Goal: Information Seeking & Learning: Find contact information

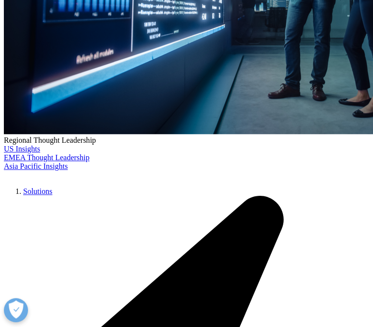
scroll to position [343, 0]
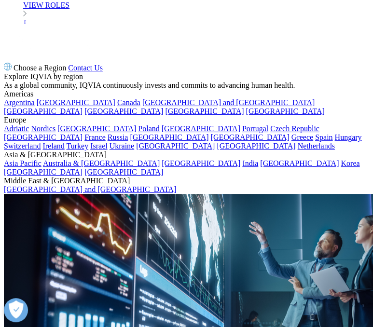
scroll to position [3686, 0]
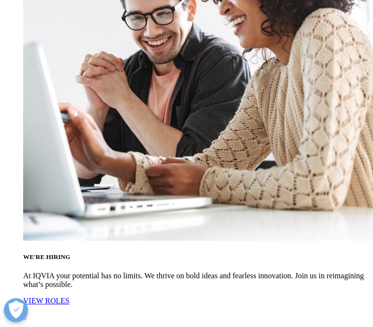
checkbox input "true"
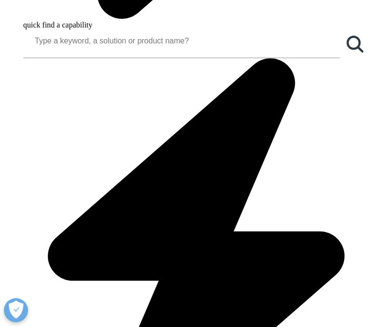
scroll to position [646, 0]
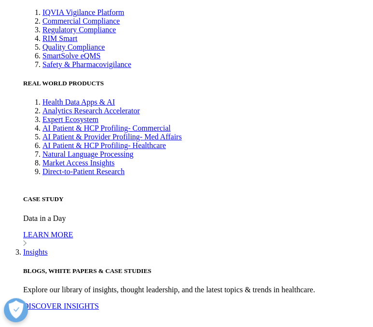
scroll to position [3573, 0]
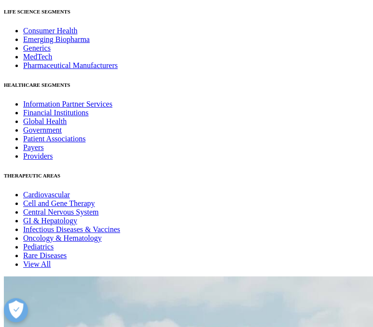
drag, startPoint x: 127, startPoint y: 211, endPoint x: 24, endPoint y: 209, distance: 103.7
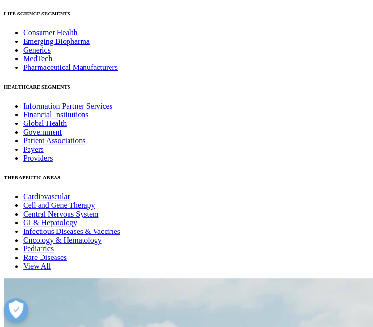
copy link "[DOMAIN_NAME][EMAIL_ADDRESS][DOMAIN_NAME]"
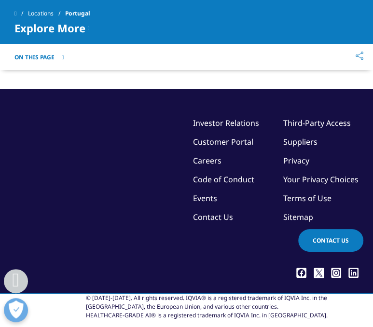
drag, startPoint x: 120, startPoint y: 197, endPoint x: 66, endPoint y: 197, distance: 54.0
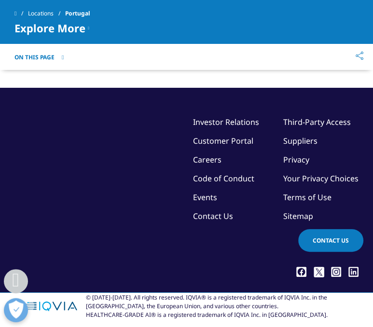
click at [66, 40] on li "Tel: [PHONE_NUMBER]" at bounding box center [124, 34] width 190 height 12
copy link "210 194 000"
